Goal: Check status: Check status

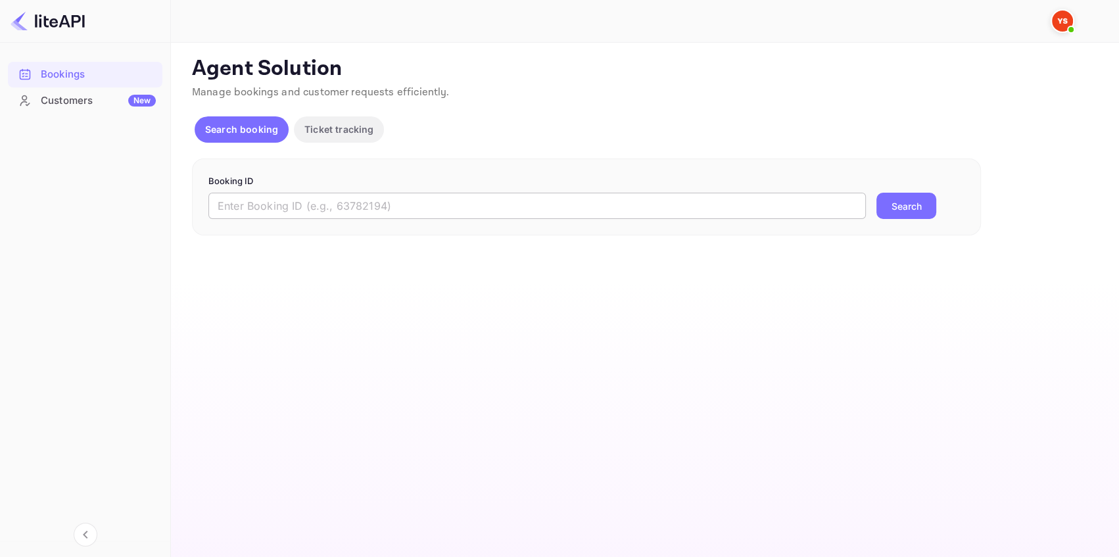
click at [414, 200] on input "text" at bounding box center [537, 206] width 658 height 26
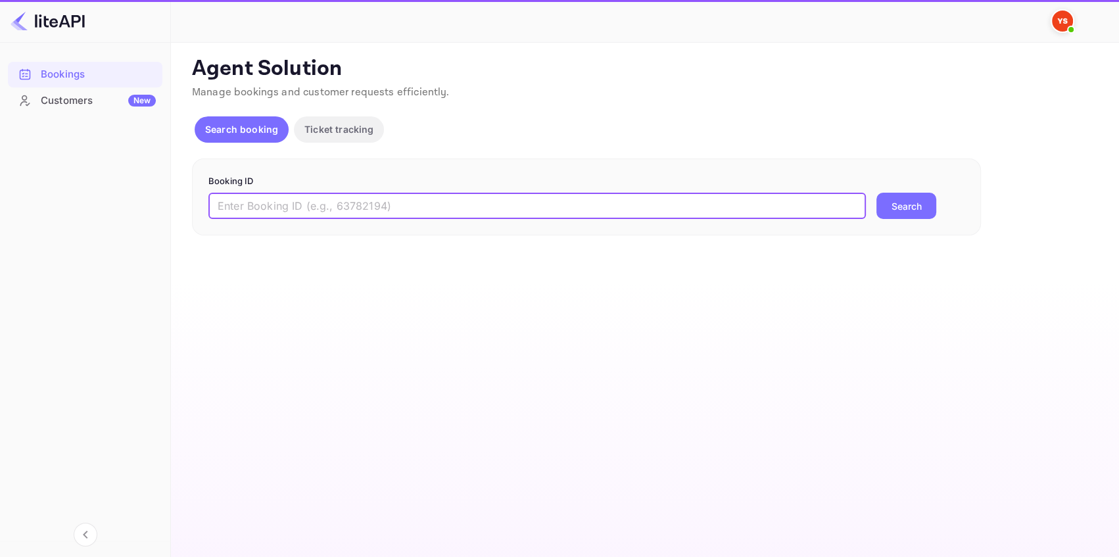
paste input "8096222"
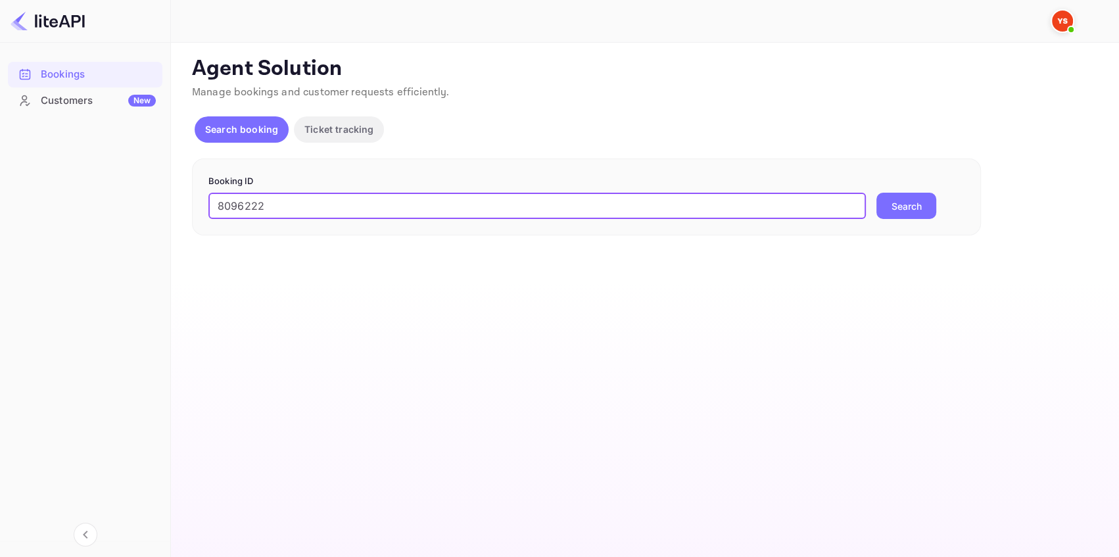
type input "8096222"
click at [888, 194] on button "Search" at bounding box center [906, 206] width 60 height 26
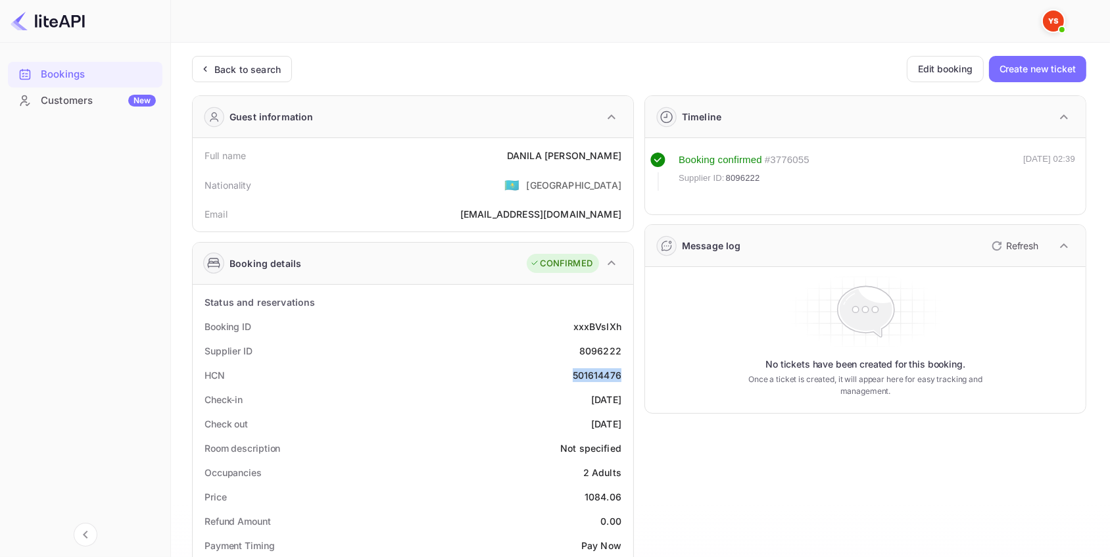
drag, startPoint x: 622, startPoint y: 373, endPoint x: 539, endPoint y: 379, distance: 83.1
click at [541, 379] on div "HCN 501614476" at bounding box center [413, 375] width 430 height 24
click at [237, 59] on div "Back to search" at bounding box center [242, 69] width 100 height 26
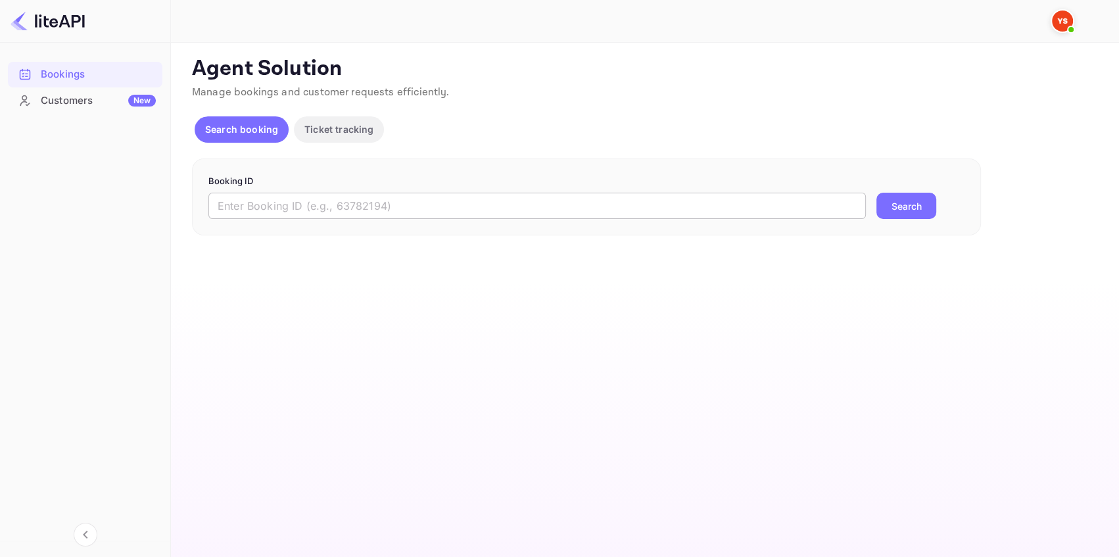
click at [358, 198] on input "text" at bounding box center [537, 206] width 658 height 26
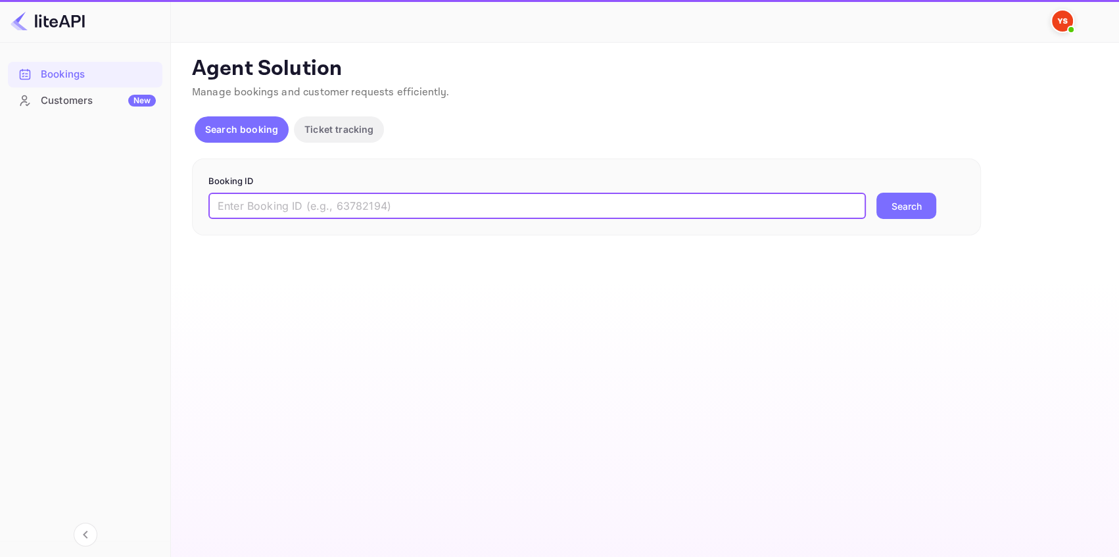
paste input "9225492"
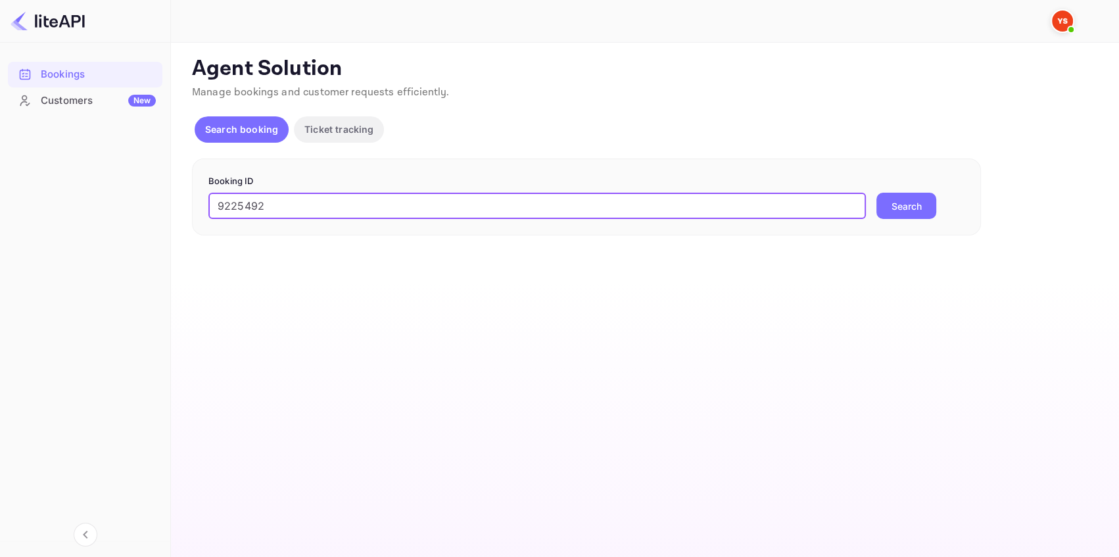
type input "9225492"
click at [926, 200] on button "Search" at bounding box center [906, 206] width 60 height 26
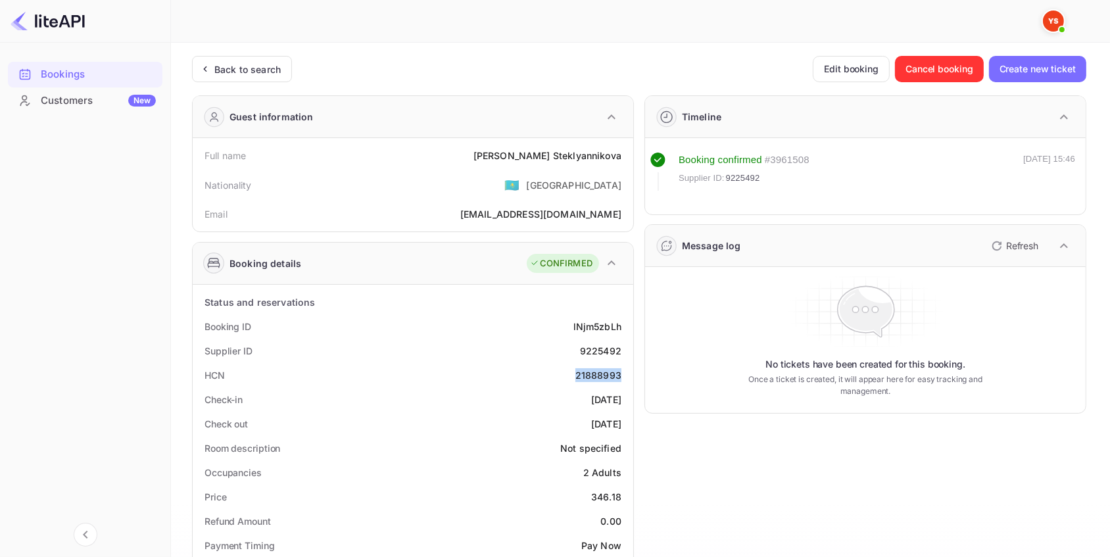
drag, startPoint x: 624, startPoint y: 372, endPoint x: 561, endPoint y: 375, distance: 63.2
click at [561, 375] on div "HCN 21888993" at bounding box center [413, 375] width 430 height 24
click at [239, 67] on div "Back to search" at bounding box center [247, 69] width 66 height 14
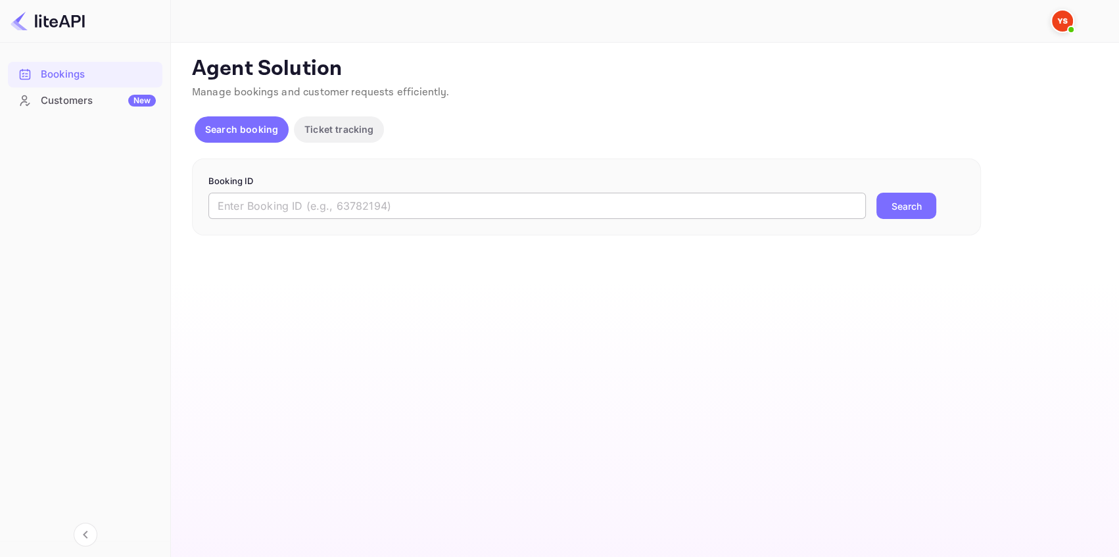
click at [443, 204] on input "text" at bounding box center [537, 206] width 658 height 26
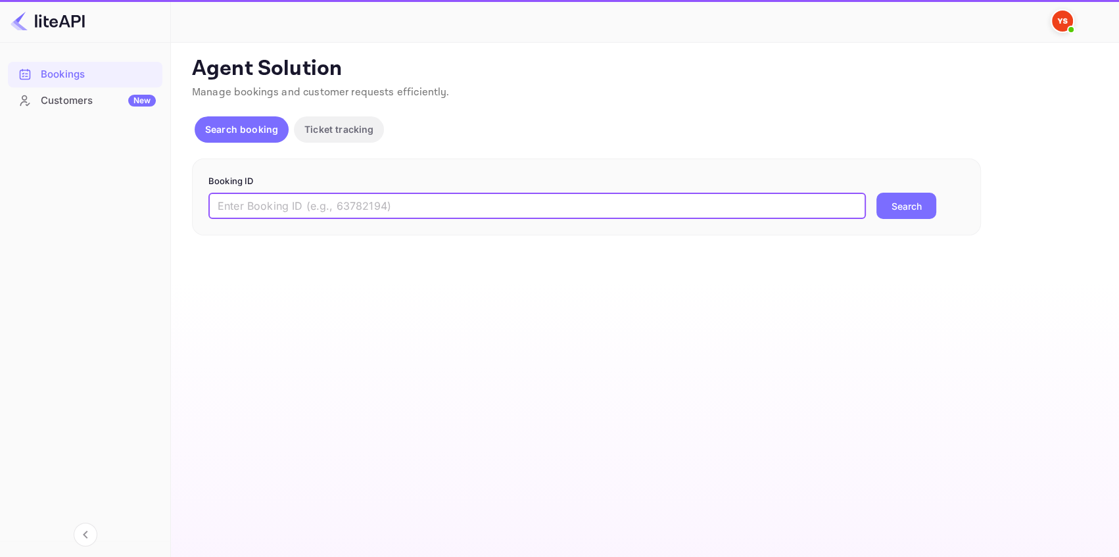
paste input "9005137"
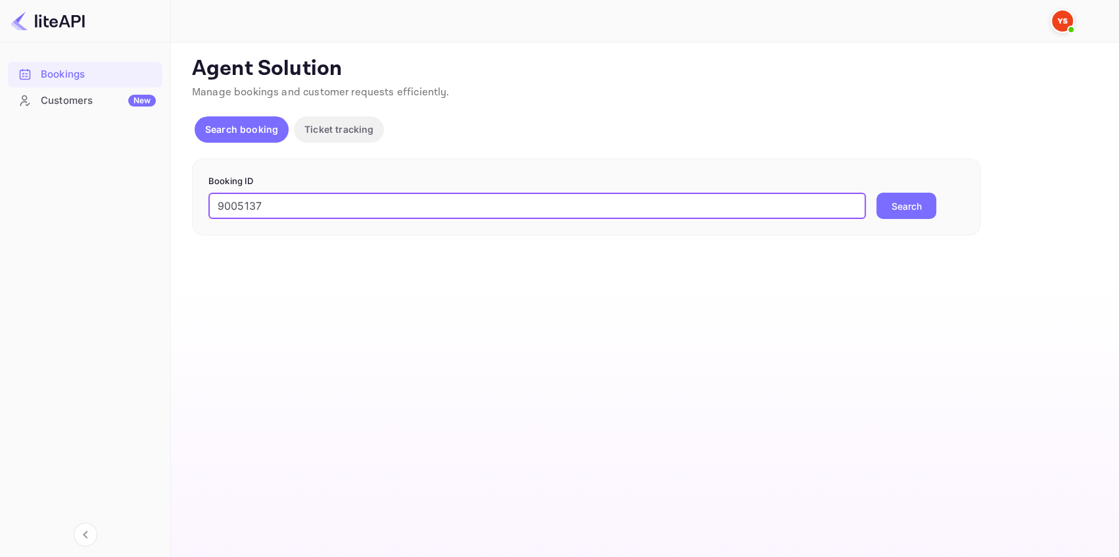
type input "9005137"
click at [917, 204] on button "Search" at bounding box center [906, 206] width 60 height 26
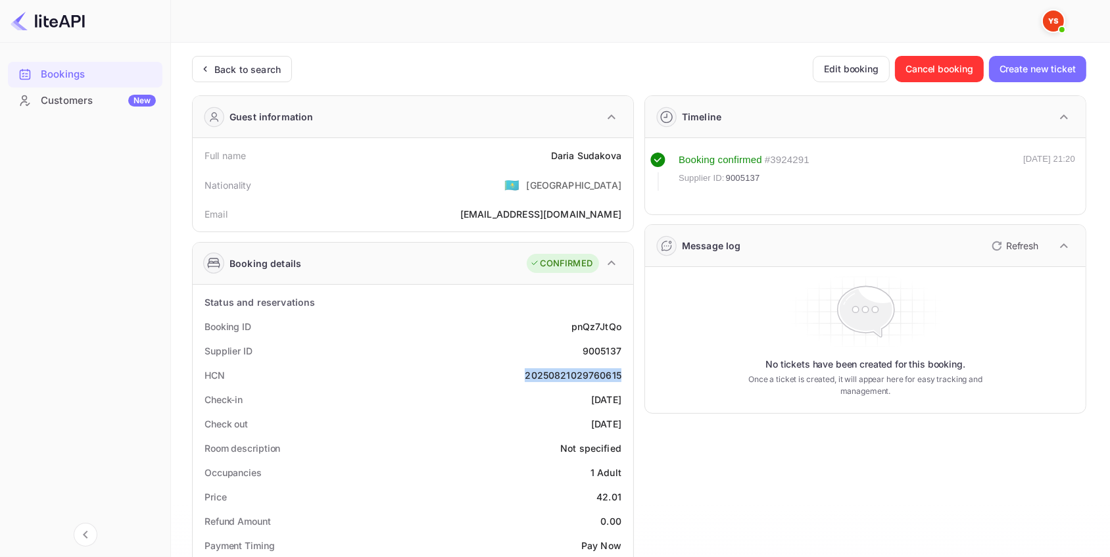
drag, startPoint x: 519, startPoint y: 371, endPoint x: 467, endPoint y: 371, distance: 51.9
click at [468, 371] on div "HCN 20250821029760615" at bounding box center [413, 375] width 430 height 24
